Goal: Task Accomplishment & Management: Complete application form

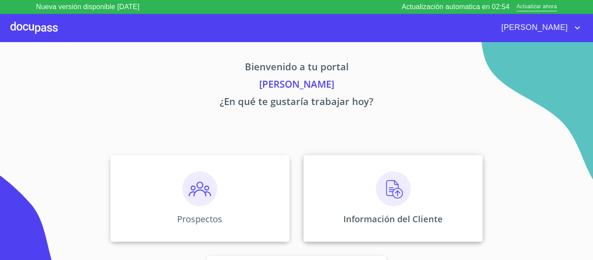
click at [387, 188] on img at bounding box center [393, 189] width 35 height 35
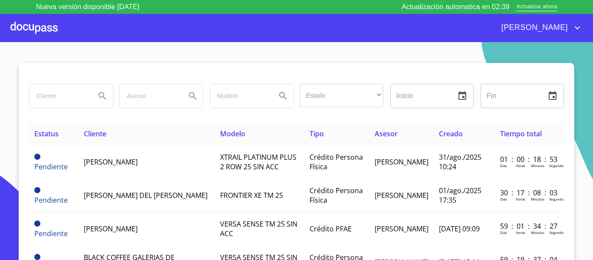
click at [75, 90] on input "search" at bounding box center [59, 95] width 59 height 23
type input "erick eduardo"
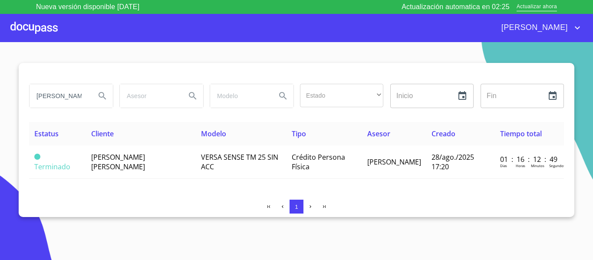
click at [69, 91] on input "erick eduardo" at bounding box center [59, 95] width 59 height 23
click at [50, 28] on div at bounding box center [33, 28] width 47 height 28
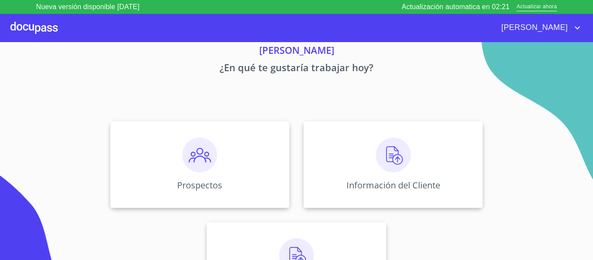
scroll to position [76, 0]
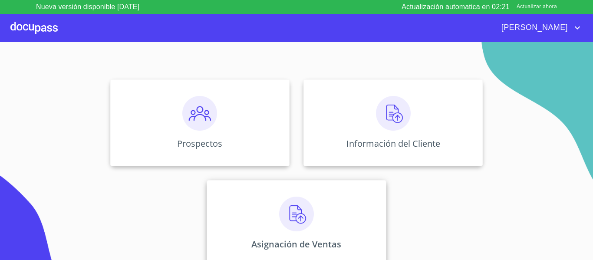
click at [306, 215] on img at bounding box center [296, 214] width 35 height 35
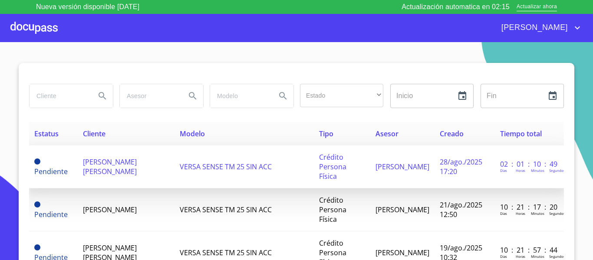
click at [121, 159] on span "ERICK EDUARDO QUIÑONES RODRIGUEZ" at bounding box center [110, 166] width 54 height 19
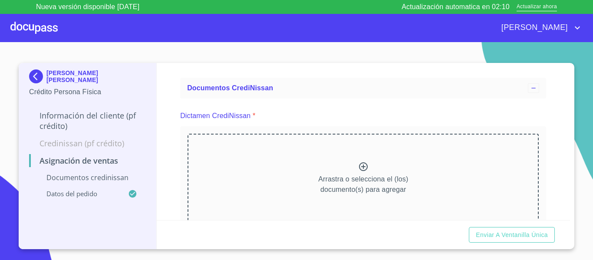
scroll to position [43, 0]
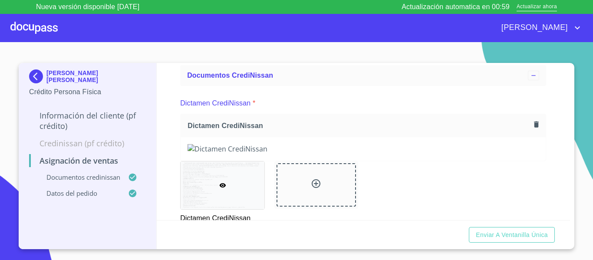
click at [524, 237] on span "Enviar a Ventanilla única" at bounding box center [512, 235] width 72 height 11
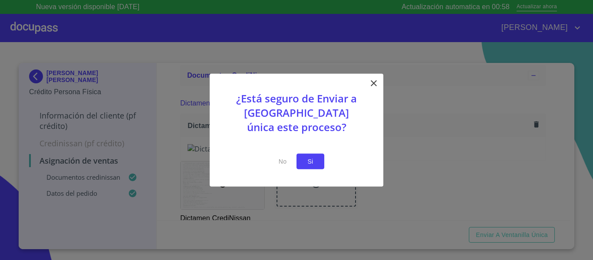
click at [314, 159] on span "Si" at bounding box center [311, 161] width 14 height 11
